Goal: Information Seeking & Learning: Learn about a topic

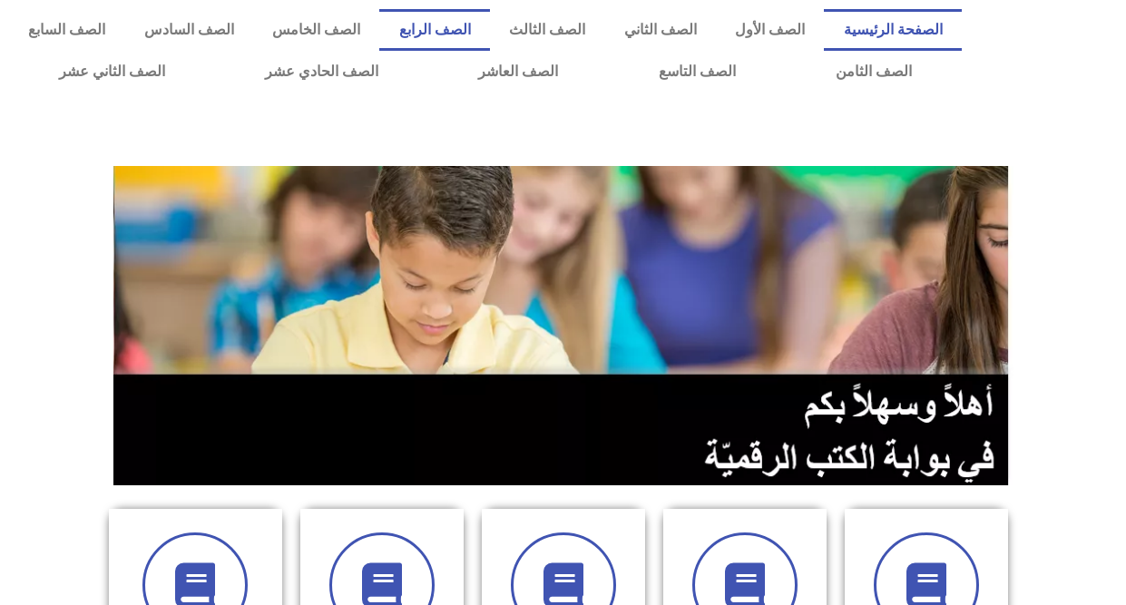
click at [489, 36] on link "الصف الرابع" at bounding box center [434, 30] width 110 height 42
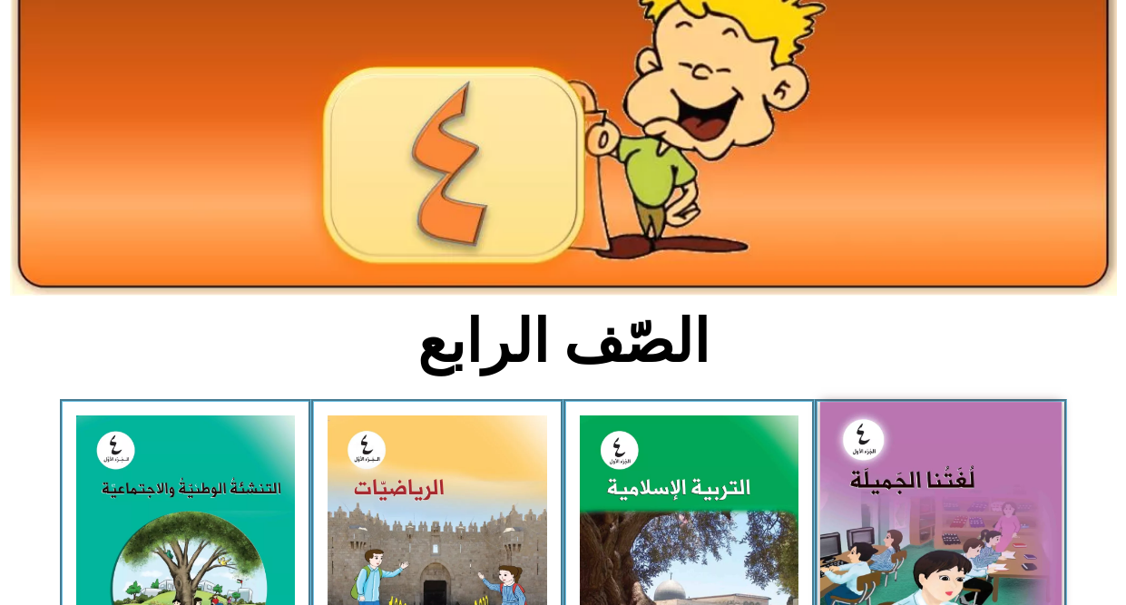
scroll to position [363, 0]
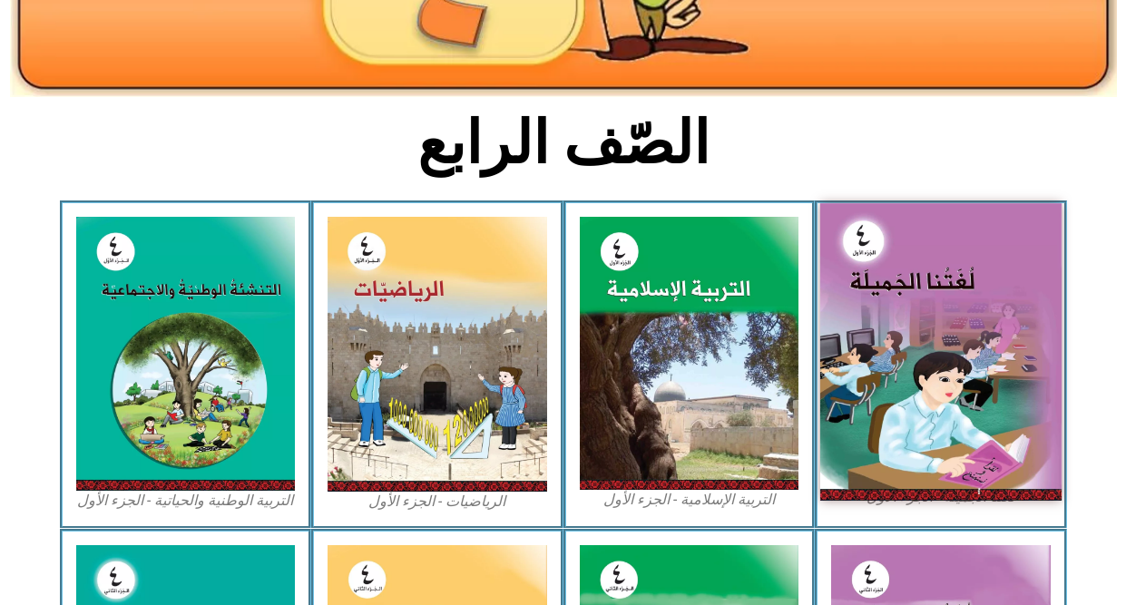
click at [877, 402] on img at bounding box center [940, 351] width 241 height 297
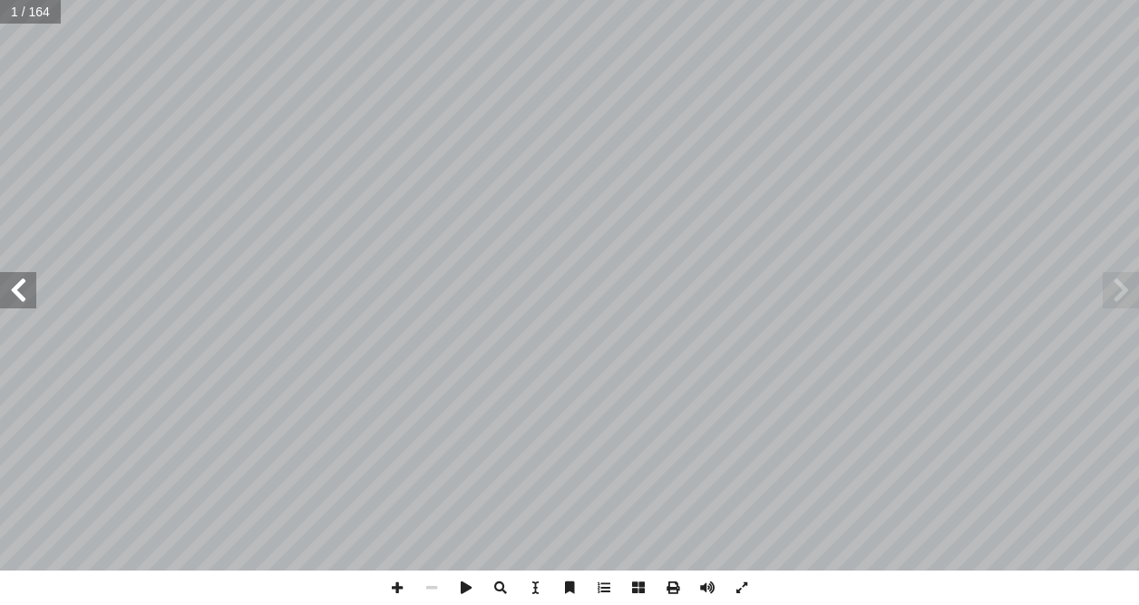
click at [21, 291] on span at bounding box center [18, 290] width 36 height 36
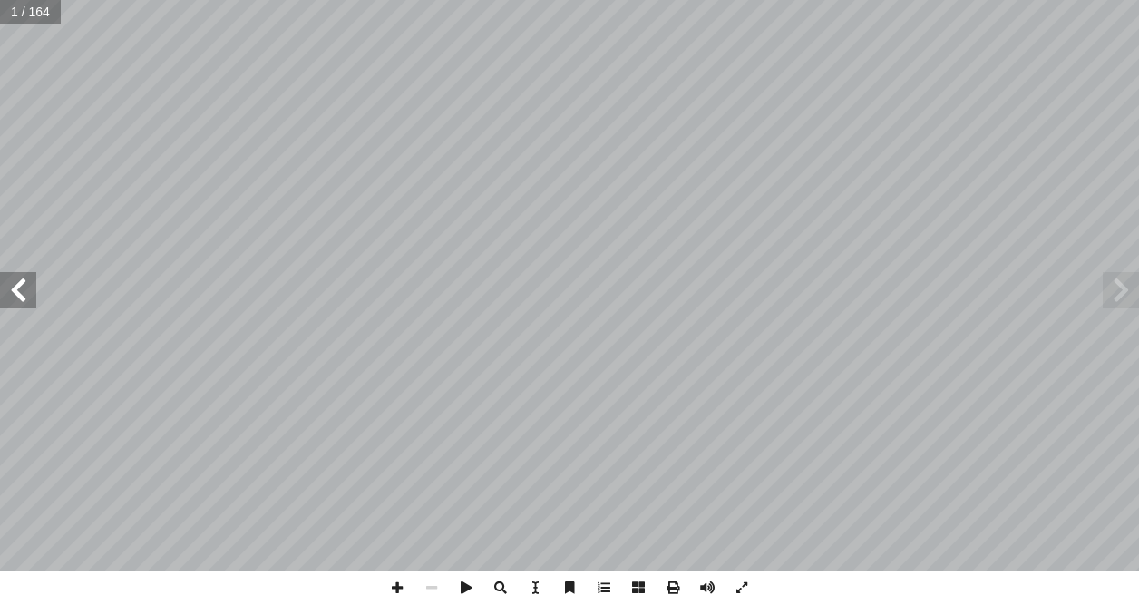
click at [21, 291] on span at bounding box center [18, 290] width 36 height 36
click at [21, 290] on span at bounding box center [18, 290] width 36 height 36
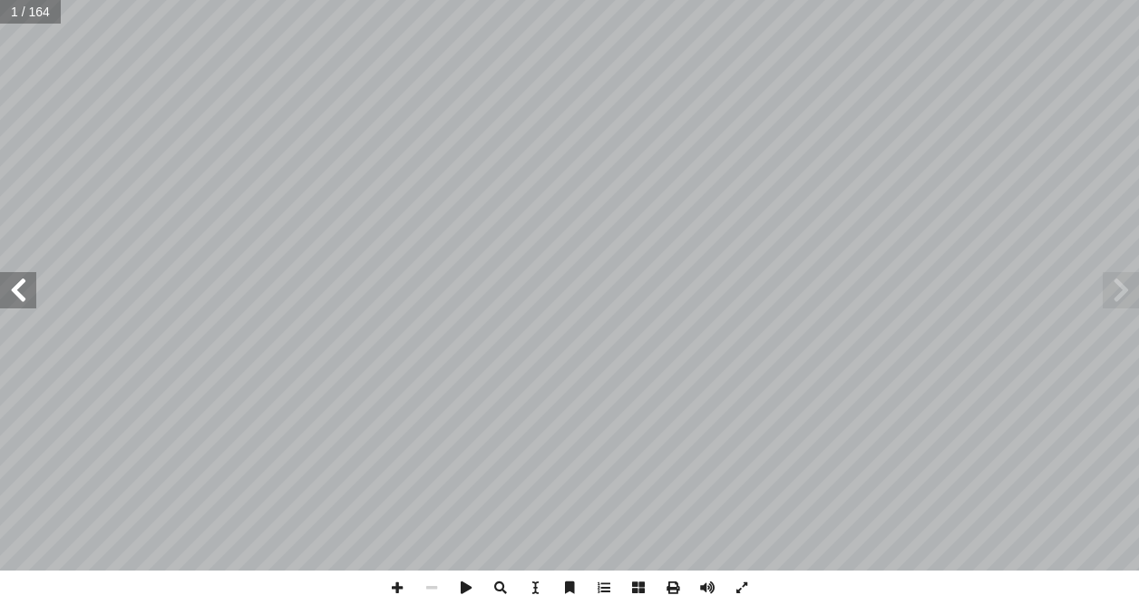
click at [21, 290] on span at bounding box center [18, 290] width 36 height 36
click at [30, 290] on span at bounding box center [18, 290] width 36 height 36
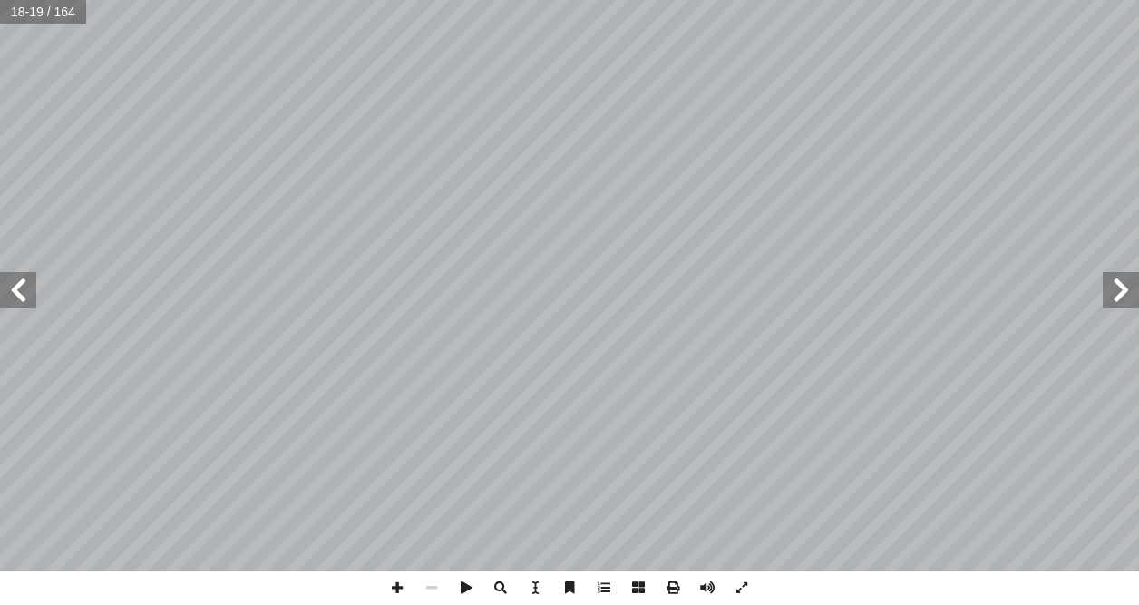
click at [14, 296] on span at bounding box center [18, 290] width 36 height 36
click at [393, 591] on span at bounding box center [397, 587] width 34 height 34
